Goal: Find specific page/section: Find specific page/section

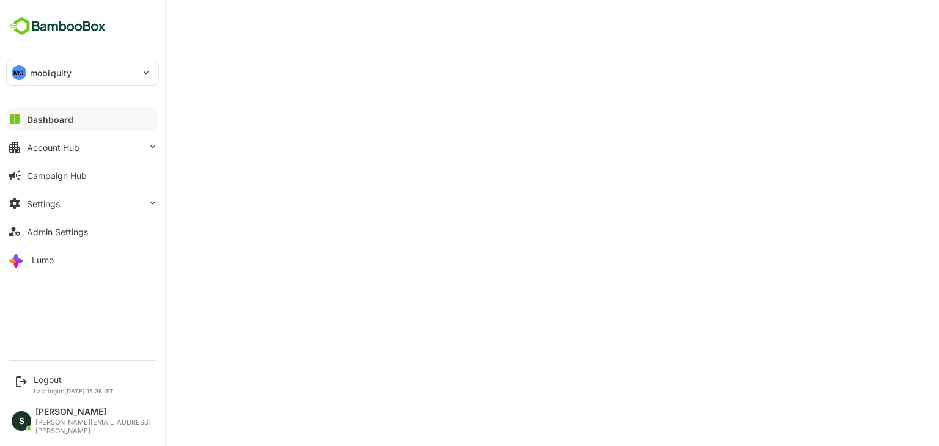
click at [74, 73] on div "MO mobiquity" at bounding box center [75, 73] width 137 height 24
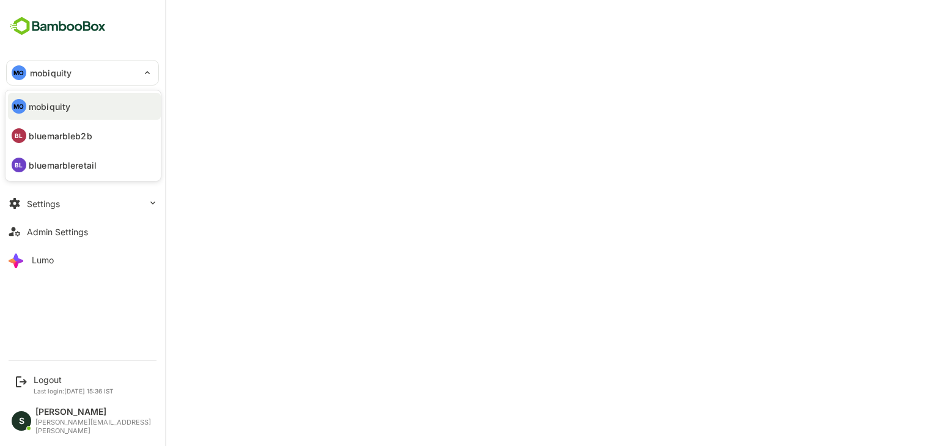
click at [414, 64] on div at bounding box center [469, 223] width 939 height 446
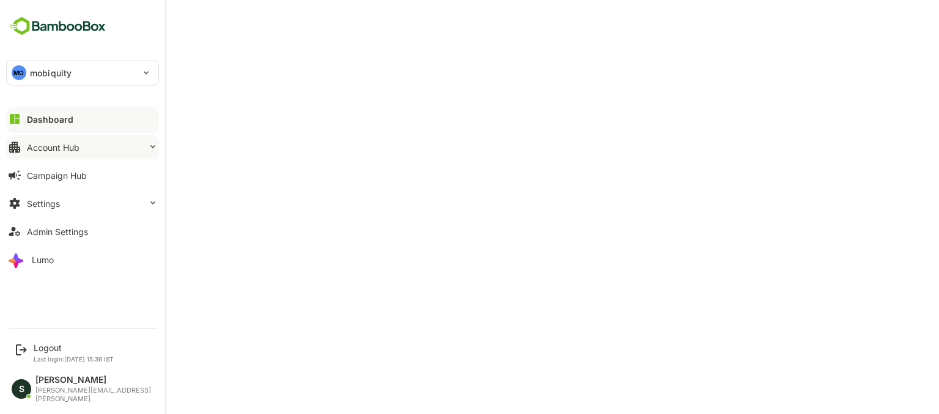
click at [37, 149] on div "Account Hub" at bounding box center [53, 147] width 53 height 10
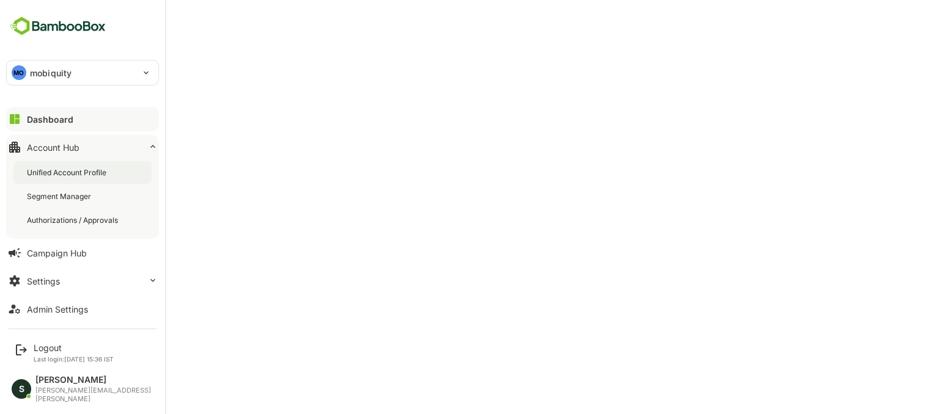
click at [56, 177] on div "Unified Account Profile" at bounding box center [68, 172] width 82 height 10
